Goal: Transaction & Acquisition: Subscribe to service/newsletter

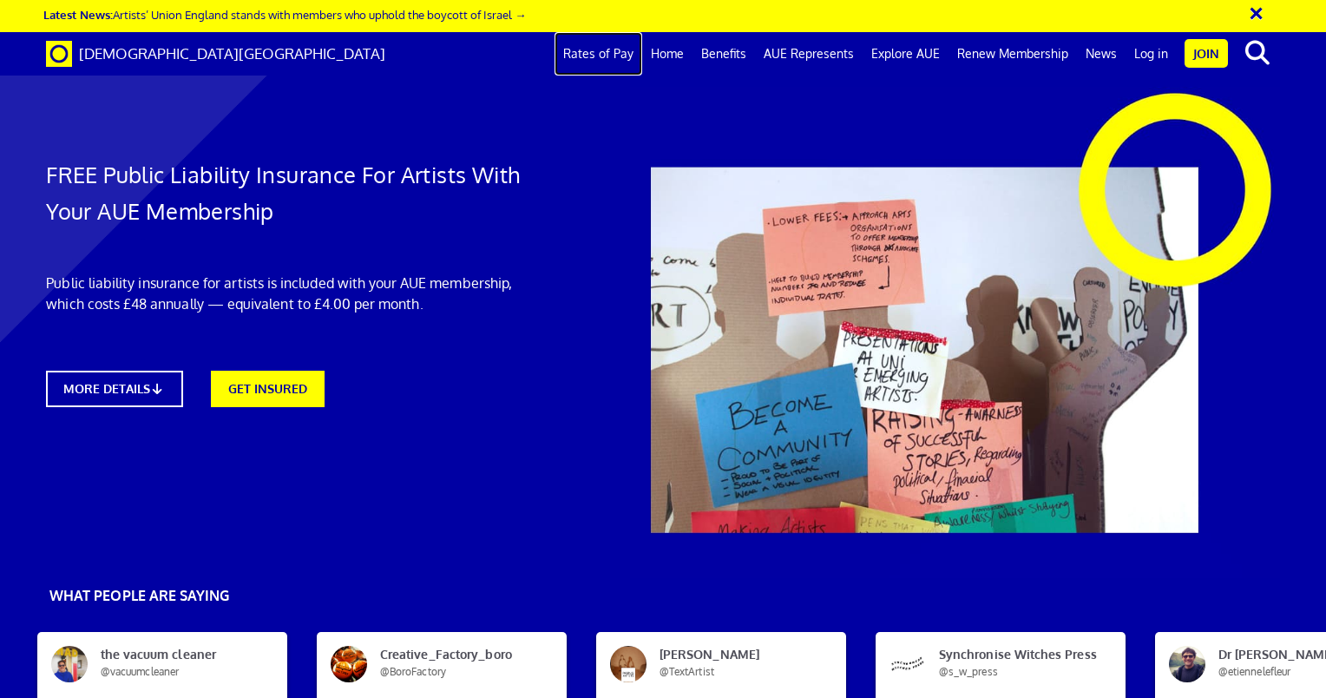
click at [611, 56] on link "Rates of Pay" at bounding box center [599, 53] width 88 height 43
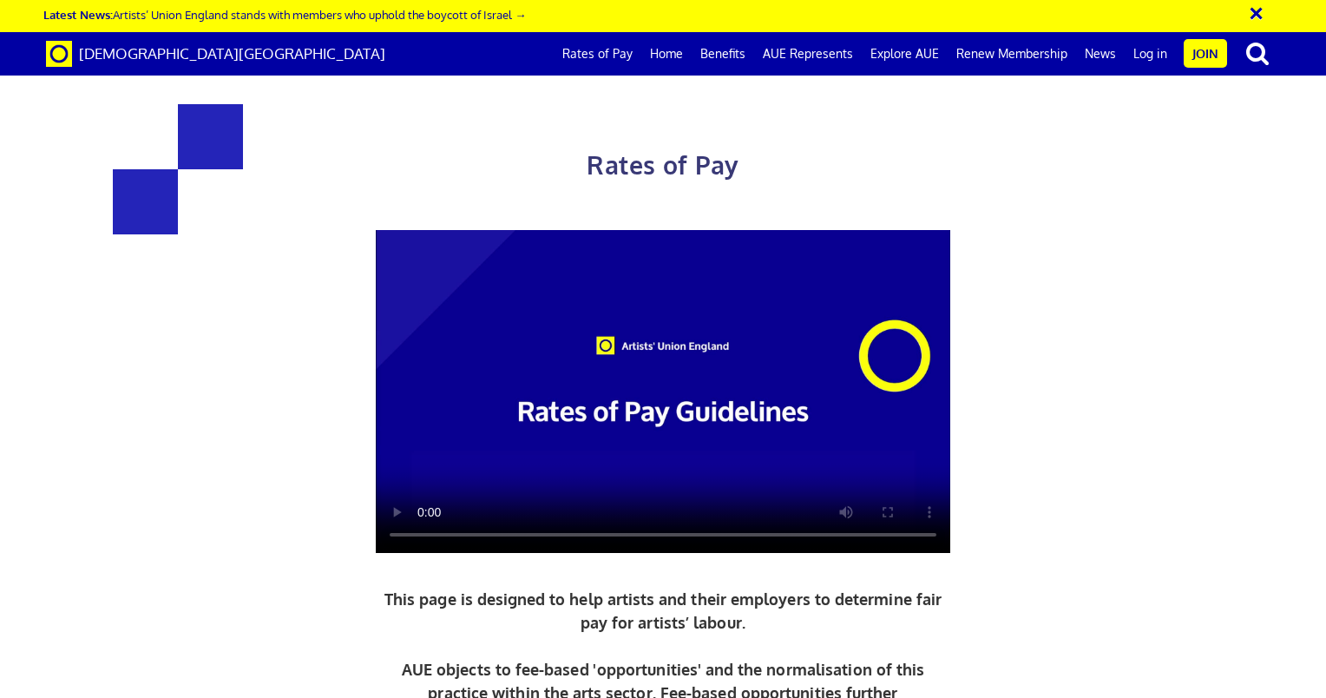
scroll to position [736, 0]
drag, startPoint x: 254, startPoint y: 437, endPoint x: 221, endPoint y: 478, distance: 52.4
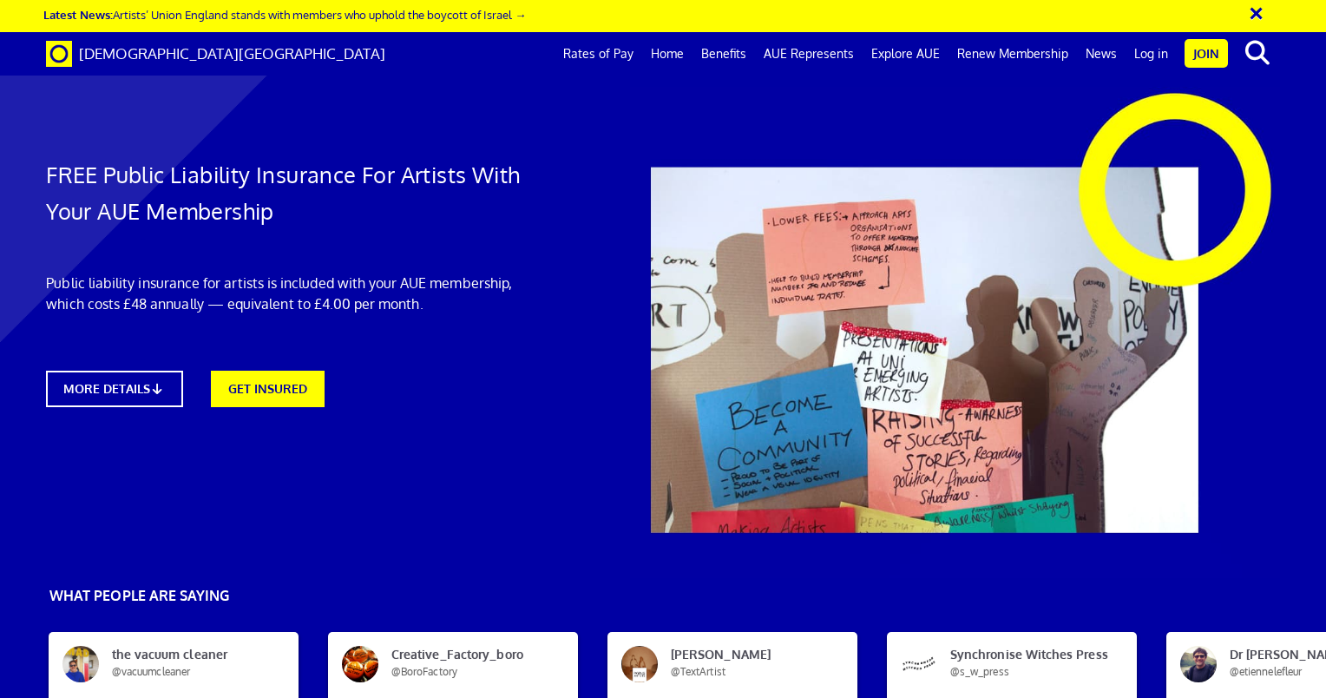
scroll to position [0, 13]
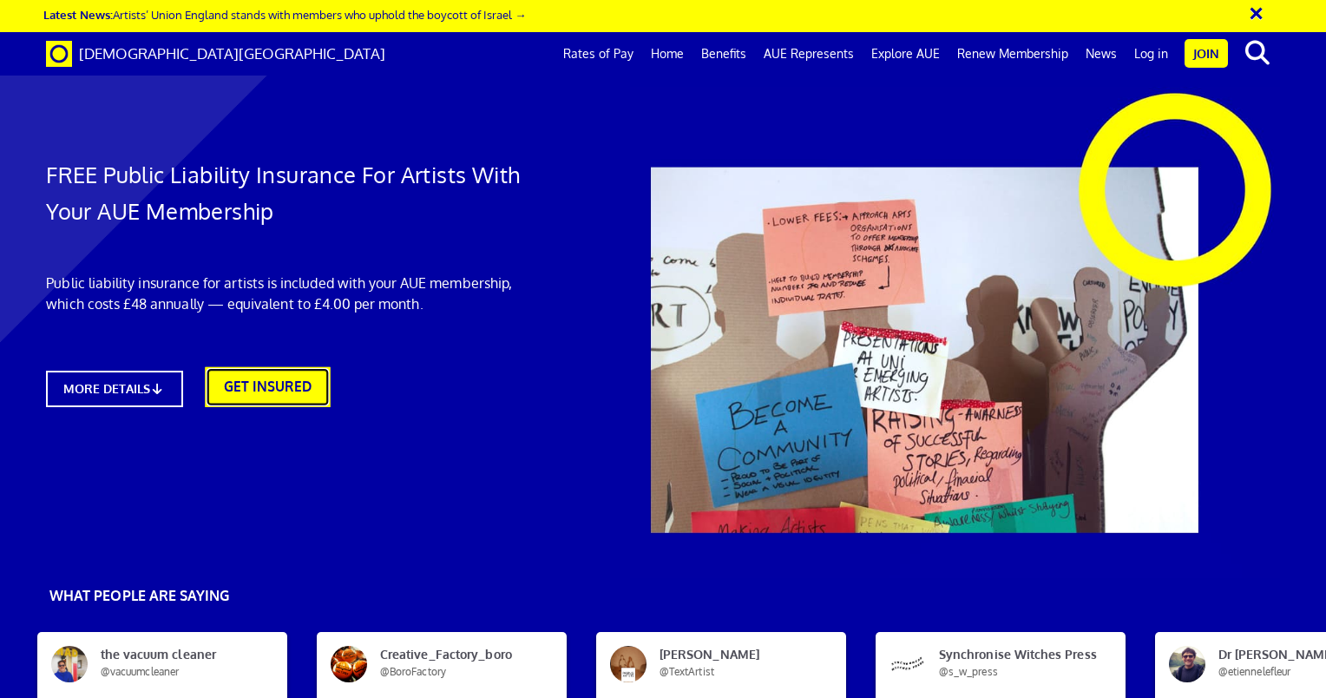
click at [304, 388] on link "GET INSURED" at bounding box center [267, 387] width 125 height 40
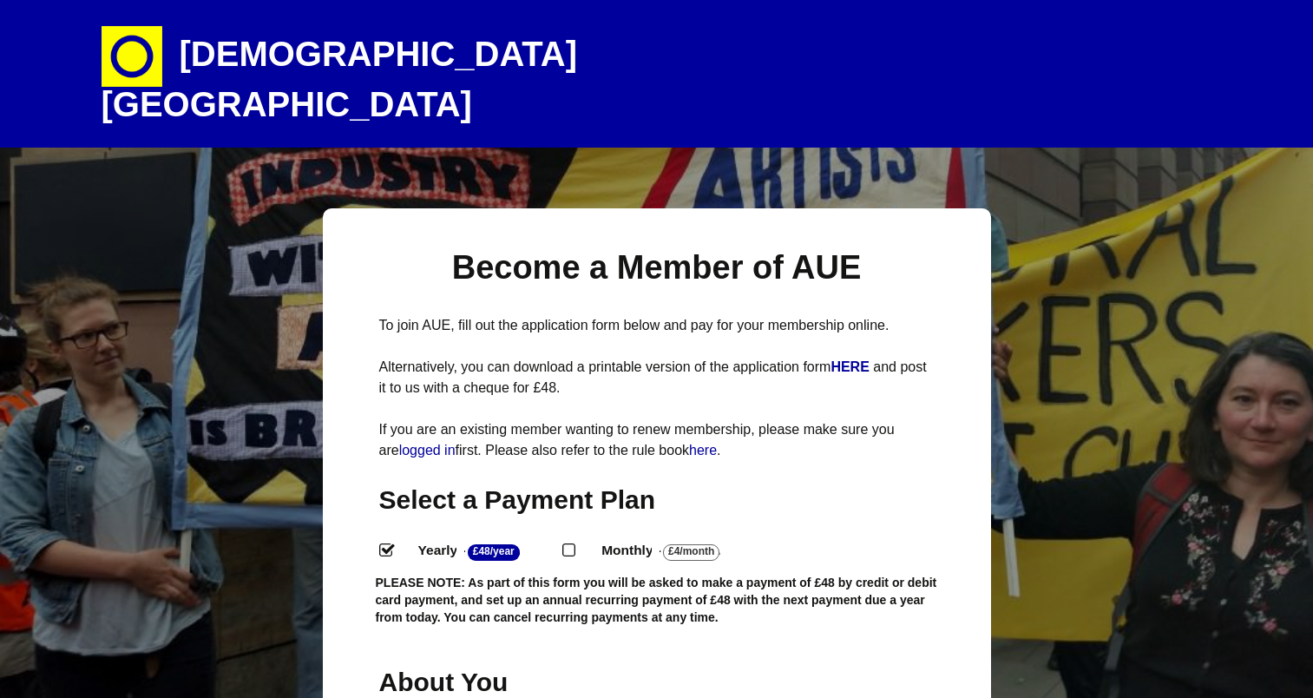
select select
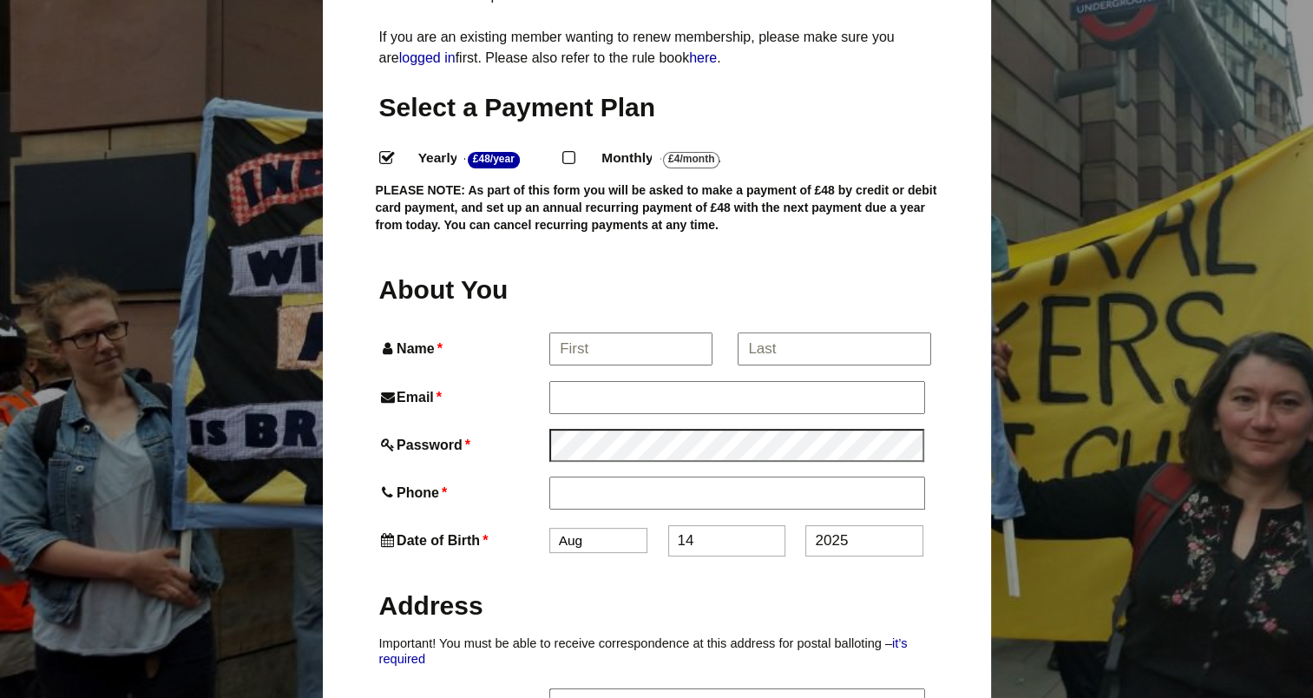
scroll to position [394, 0]
